Goal: Information Seeking & Learning: Learn about a topic

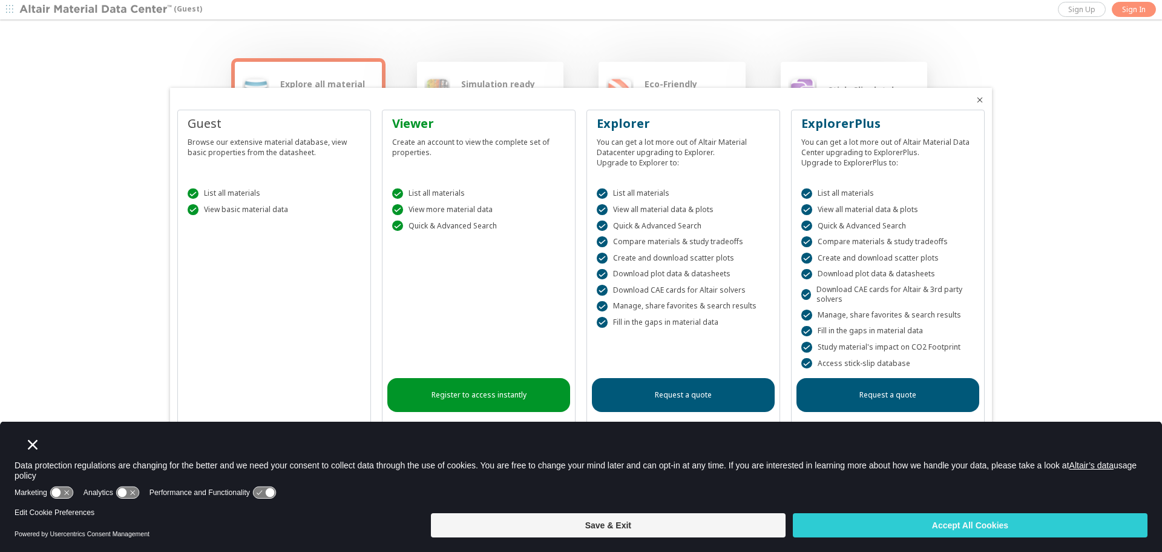
click at [661, 520] on button "Save & Exit" at bounding box center [608, 525] width 355 height 24
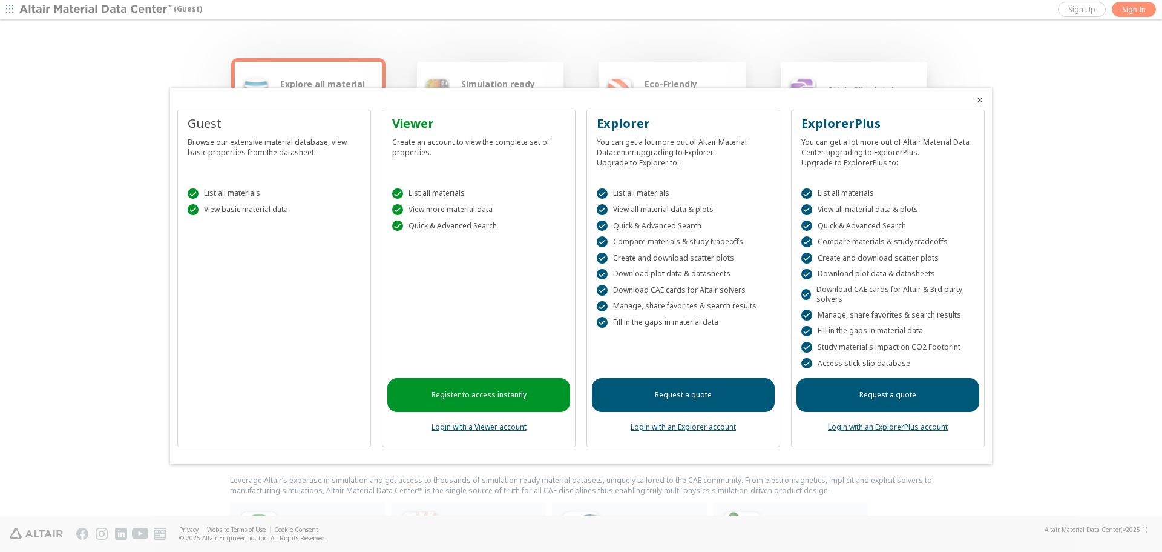
click at [980, 102] on icon "Close" at bounding box center [980, 100] width 10 height 10
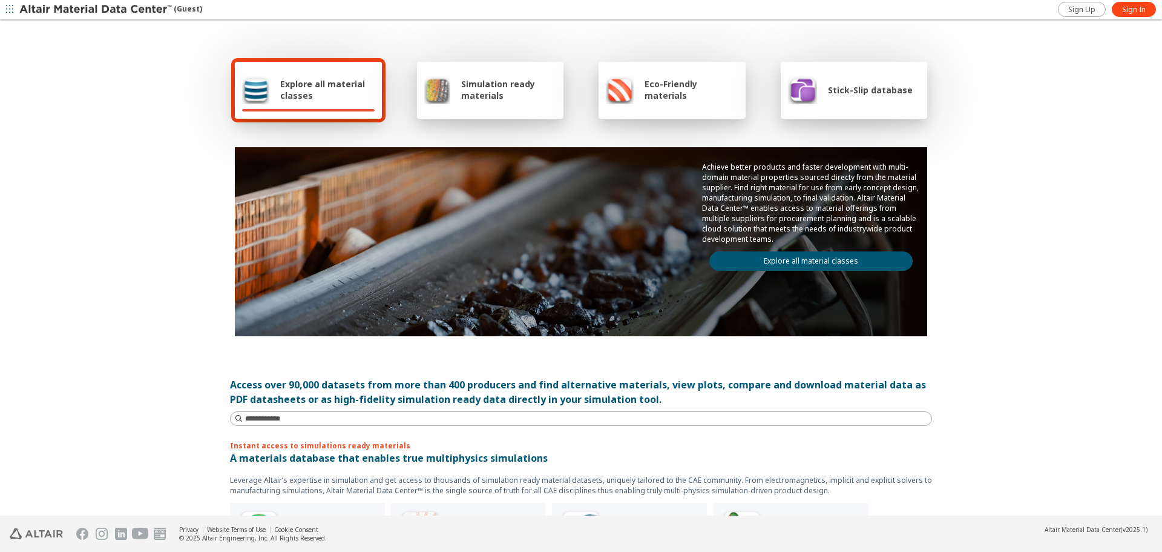
drag, startPoint x: 659, startPoint y: 223, endPoint x: 670, endPoint y: 226, distance: 10.6
drag, startPoint x: 726, startPoint y: 271, endPoint x: 721, endPoint y: 277, distance: 7.8
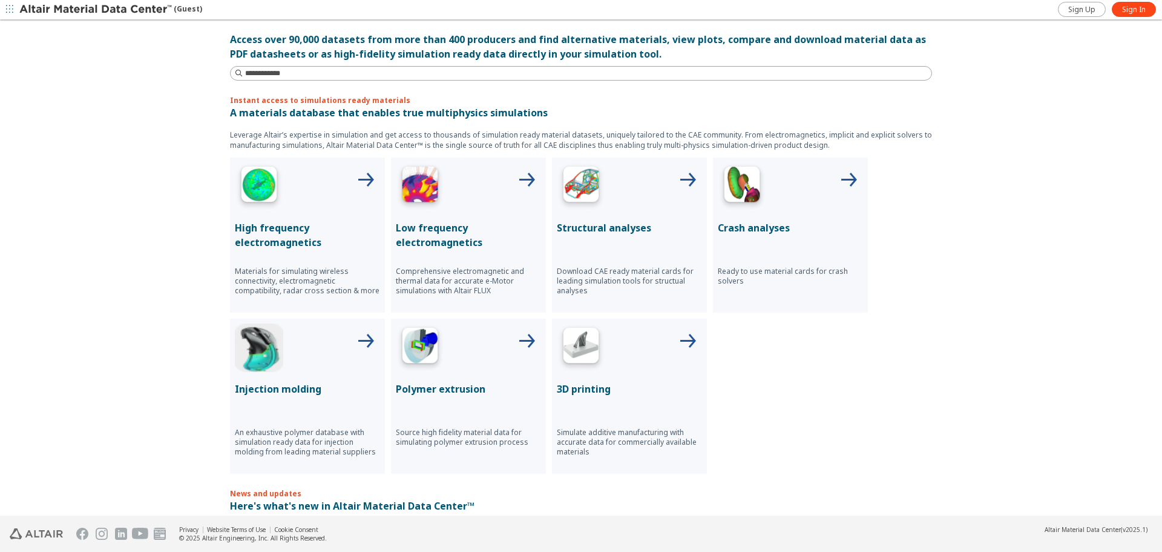
scroll to position [103, 0]
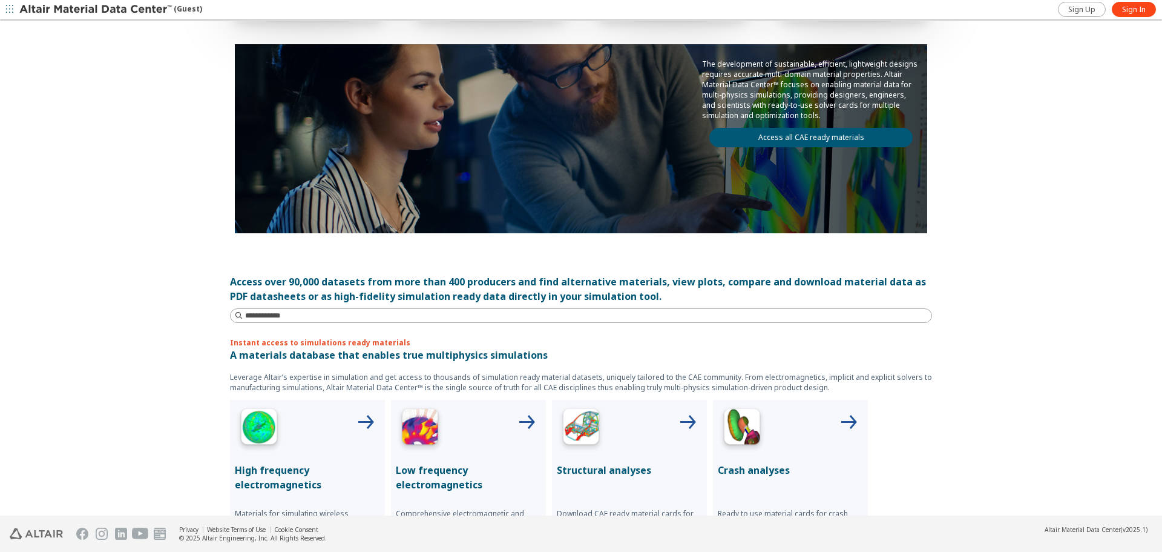
click at [334, 309] on input at bounding box center [588, 315] width 687 height 12
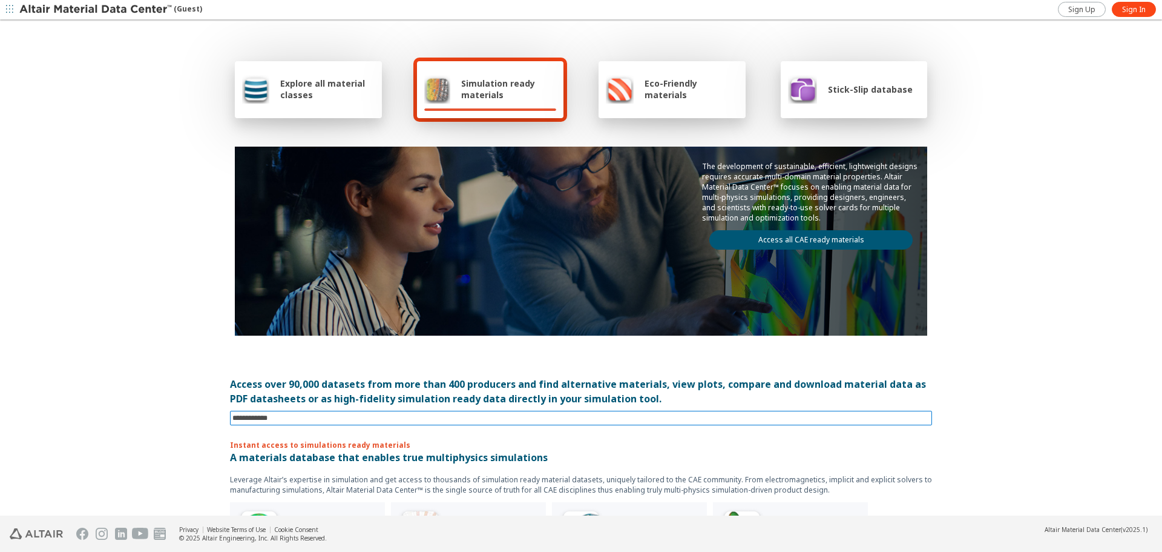
scroll to position [0, 0]
click at [674, 90] on span "Eco-Friendly materials" at bounding box center [691, 89] width 93 height 23
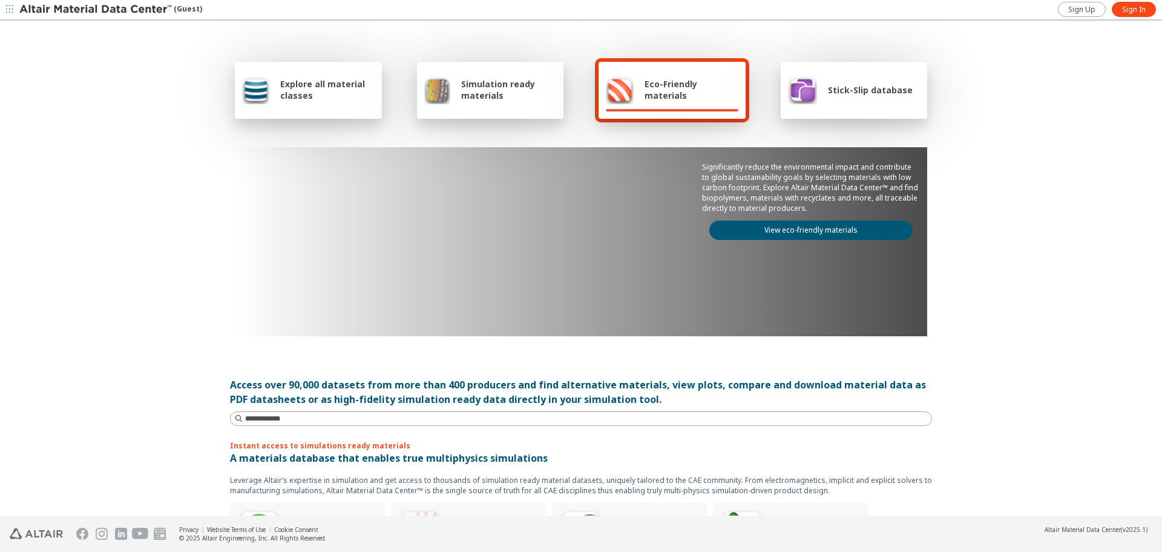
scroll to position [303, 0]
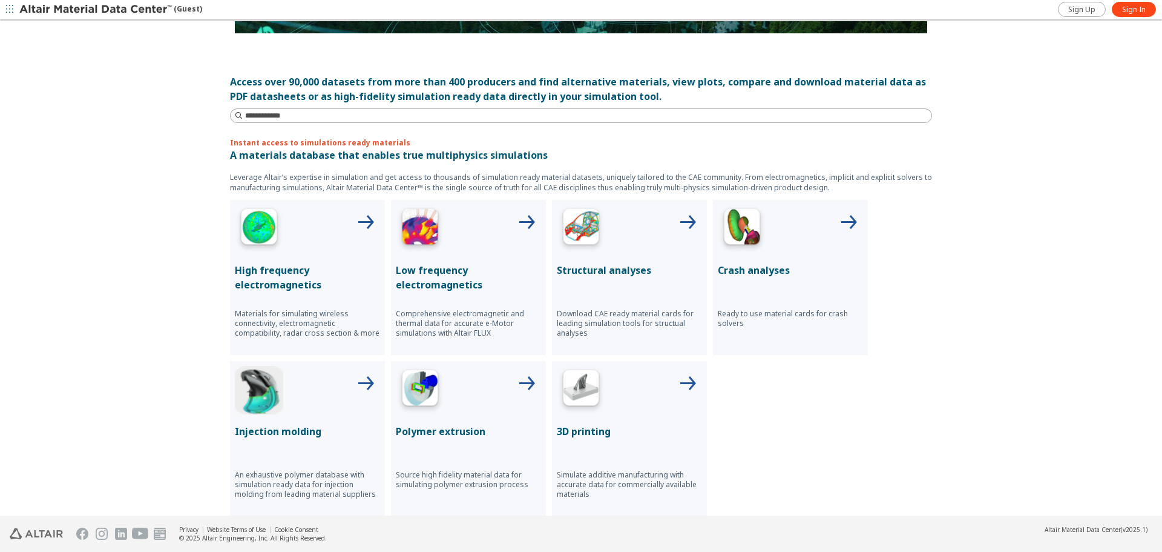
click at [332, 99] on div "Access over 90,000 datasets from more than 400 producers and find alternative m…" at bounding box center [581, 88] width 702 height 29
click at [328, 100] on div "Access over 90,000 datasets from more than 400 producers and find alternative m…" at bounding box center [581, 88] width 702 height 29
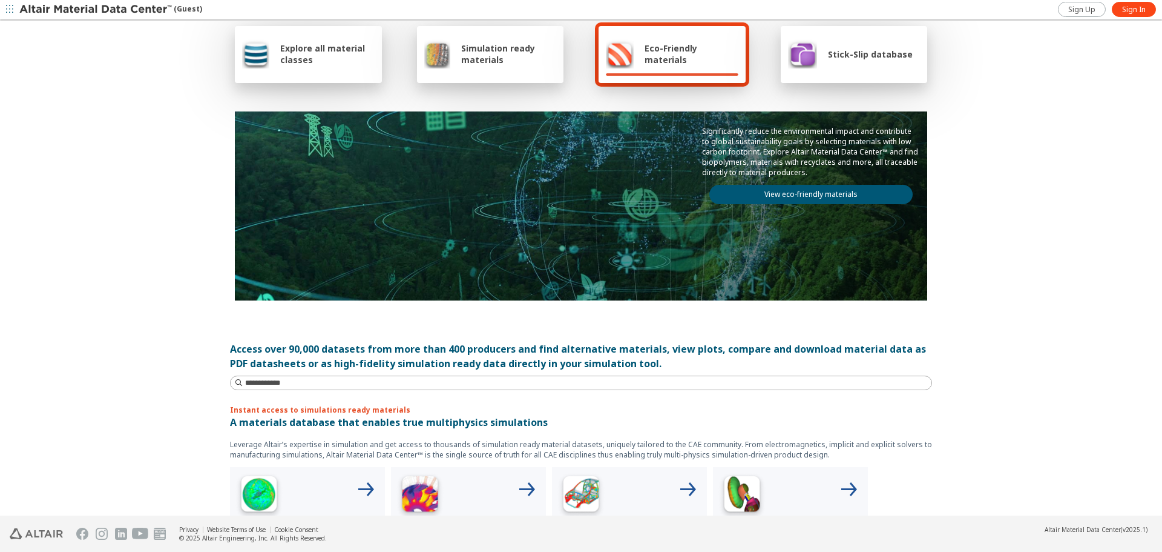
scroll to position [0, 0]
